Goal: Task Accomplishment & Management: Manage account settings

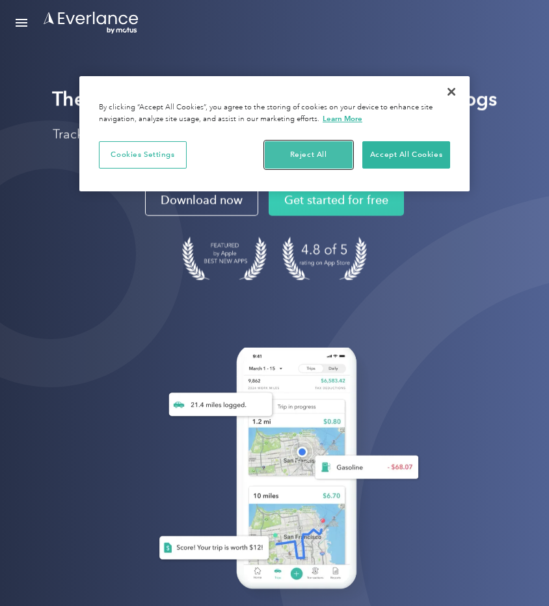
click at [312, 154] on button "Reject All" at bounding box center [309, 154] width 88 height 27
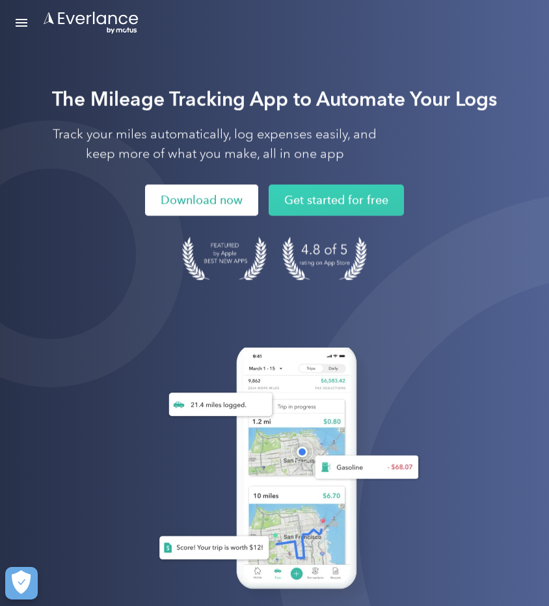
click at [214, 203] on link "Download now" at bounding box center [201, 200] width 113 height 31
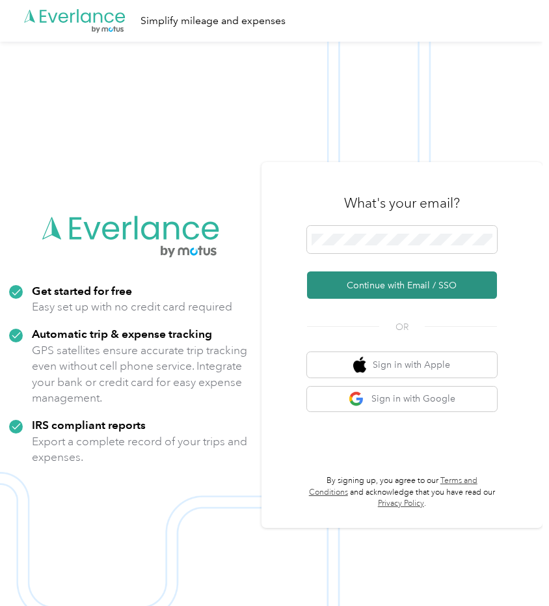
click at [413, 288] on button "Continue with Email / SSO" at bounding box center [402, 284] width 191 height 27
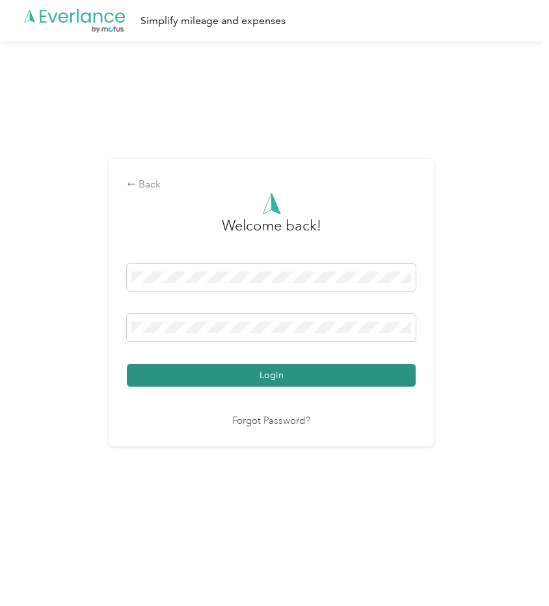
click at [279, 377] on button "Login" at bounding box center [271, 375] width 289 height 23
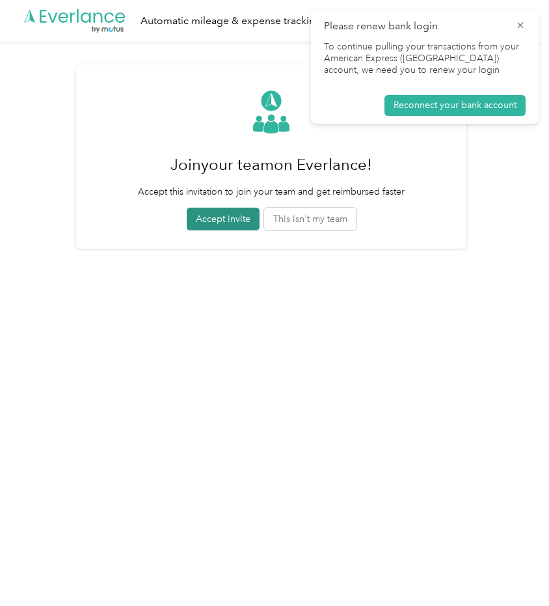
click at [223, 219] on button "Accept invite" at bounding box center [223, 219] width 73 height 23
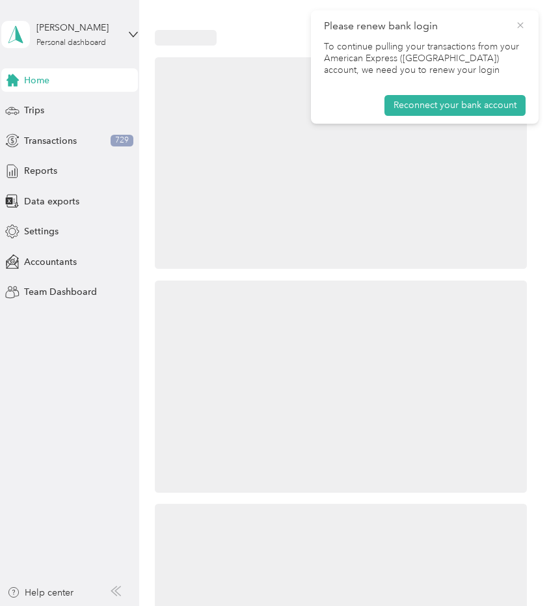
click at [519, 23] on icon at bounding box center [520, 25] width 6 height 6
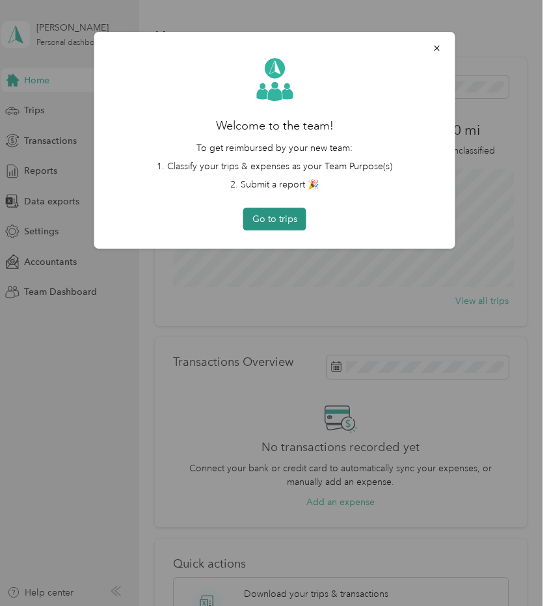
click at [267, 217] on button "Go to trips" at bounding box center [274, 219] width 63 height 23
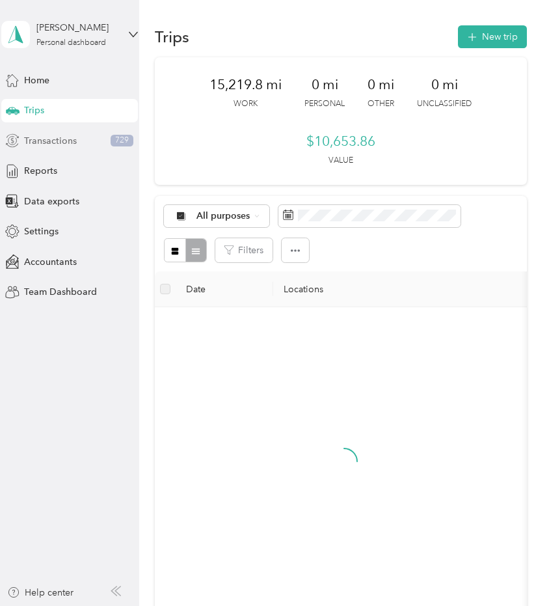
click at [66, 138] on span "Transactions" at bounding box center [50, 141] width 53 height 14
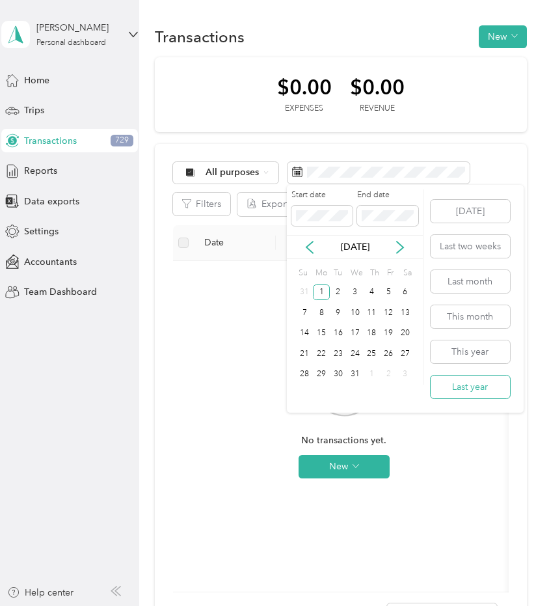
click at [468, 387] on button "Last year" at bounding box center [470, 386] width 79 height 23
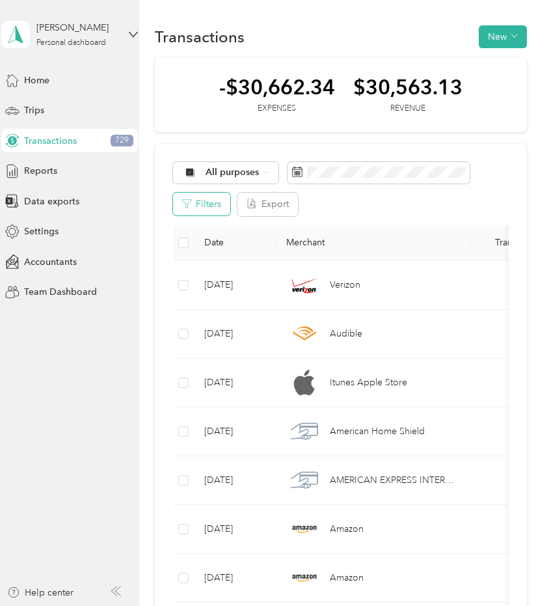
click at [206, 202] on button "Filters" at bounding box center [201, 204] width 57 height 23
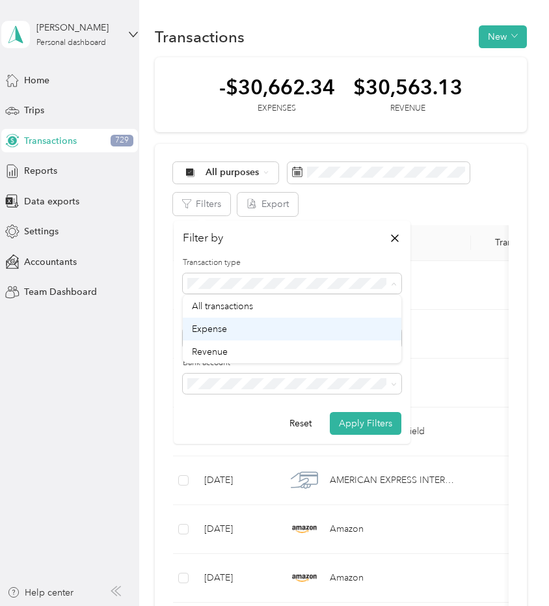
click at [227, 323] on div "Expense" at bounding box center [292, 329] width 200 height 14
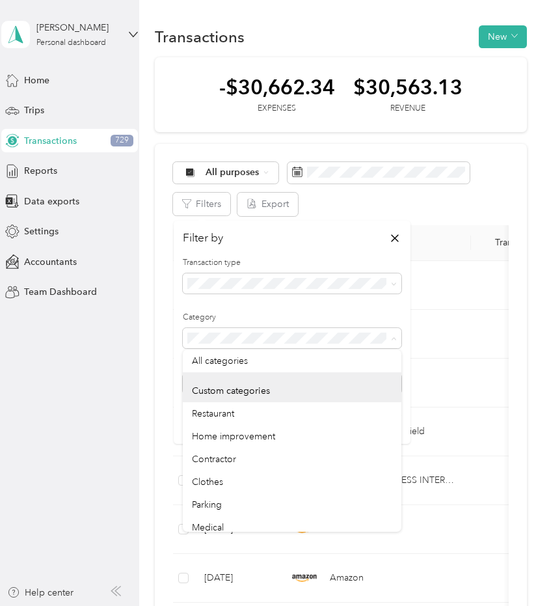
click at [370, 307] on form "Transaction type Category Bank account Reset Apply Filters" at bounding box center [292, 346] width 219 height 178
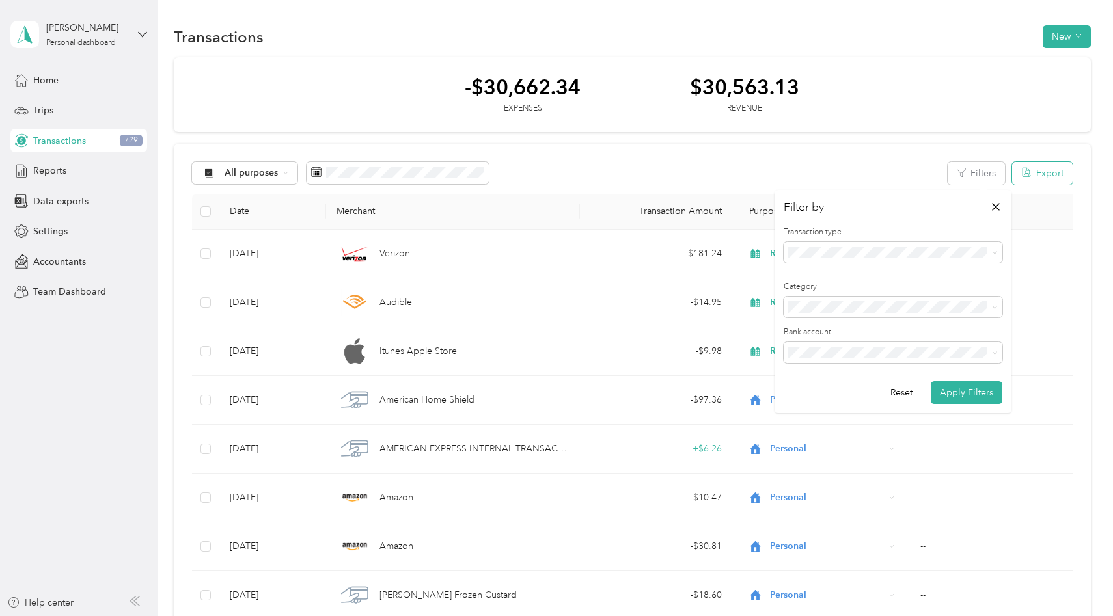
click at [549, 174] on button "Export" at bounding box center [1042, 173] width 61 height 23
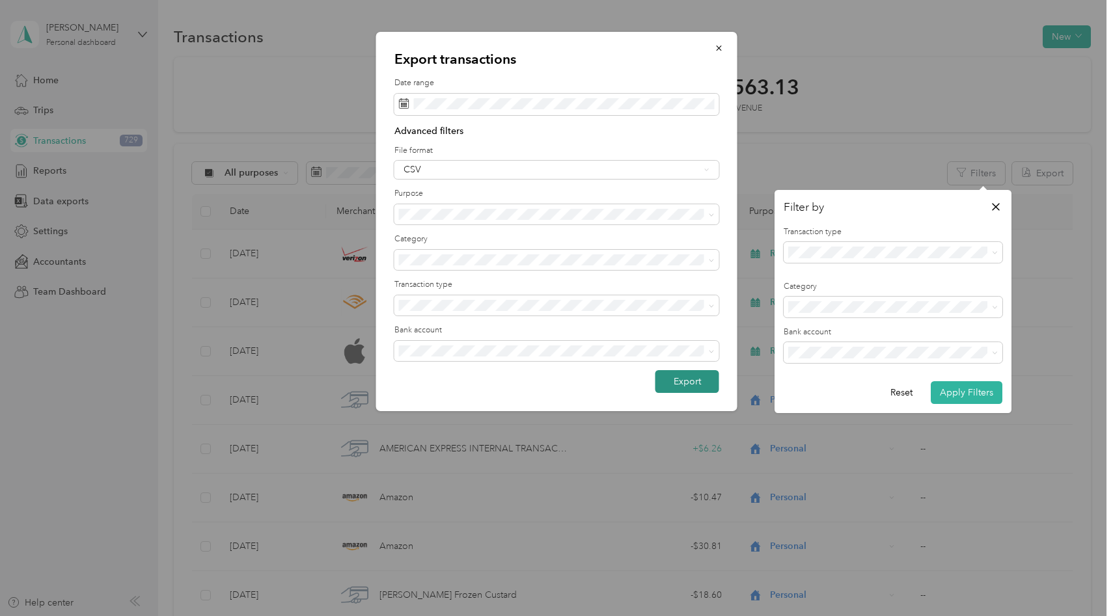
click at [549, 379] on button "Export" at bounding box center [687, 381] width 64 height 23
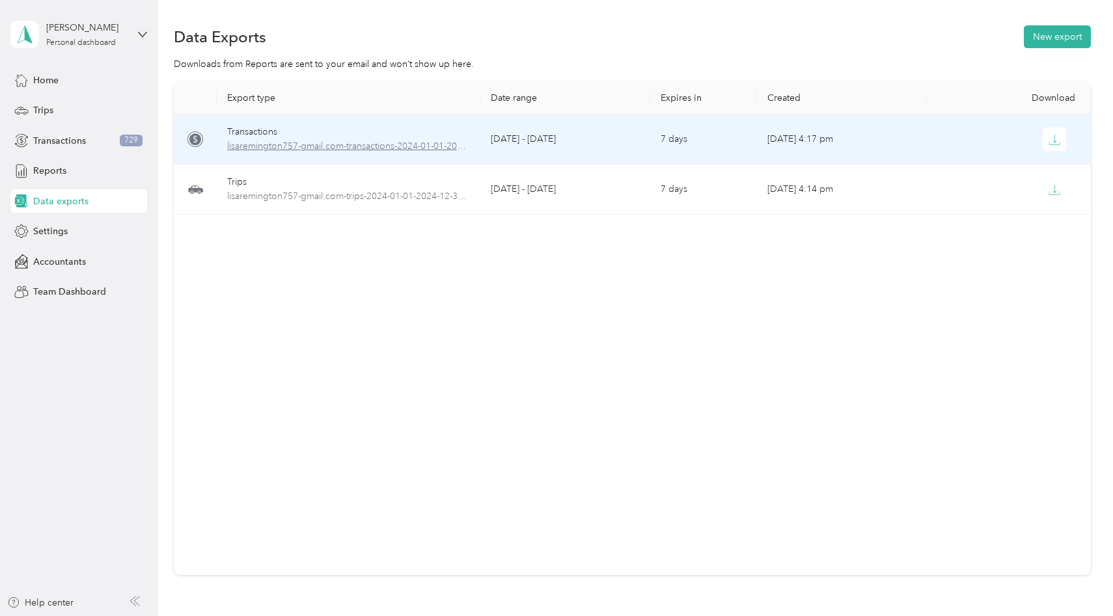
click at [290, 143] on span "lisaremington757-gmail.com-transactions-2024-01-01-2024-12-31.csv" at bounding box center [348, 146] width 243 height 14
click at [549, 133] on button "button" at bounding box center [1053, 139] width 23 height 23
